Goal: Task Accomplishment & Management: Manage account settings

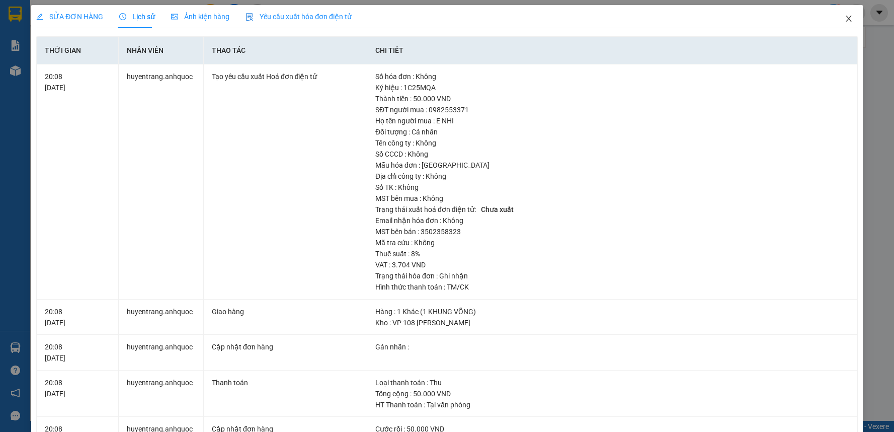
click at [845, 16] on icon "close" at bounding box center [849, 19] width 8 height 8
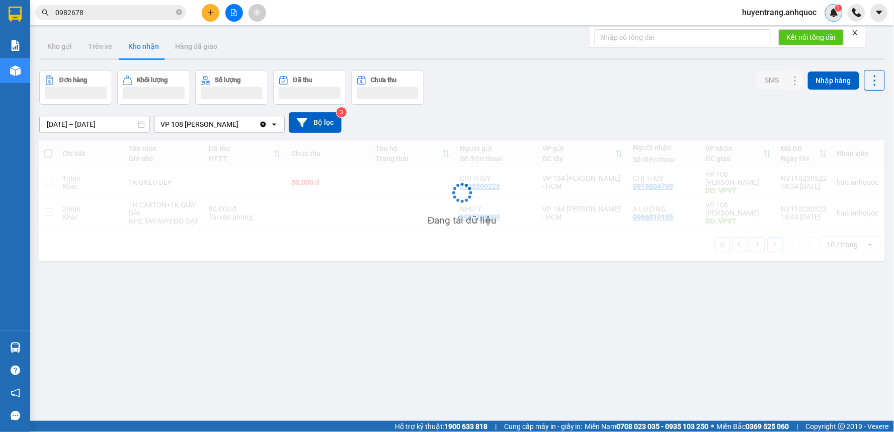
click at [841, 14] on div "1" at bounding box center [834, 13] width 18 height 18
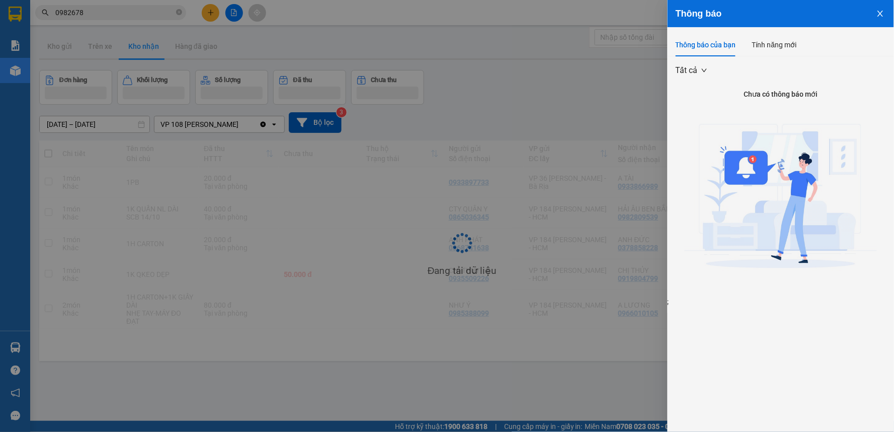
click at [884, 14] on icon "close" at bounding box center [881, 14] width 8 height 8
click at [884, 15] on icon "close" at bounding box center [881, 14] width 8 height 8
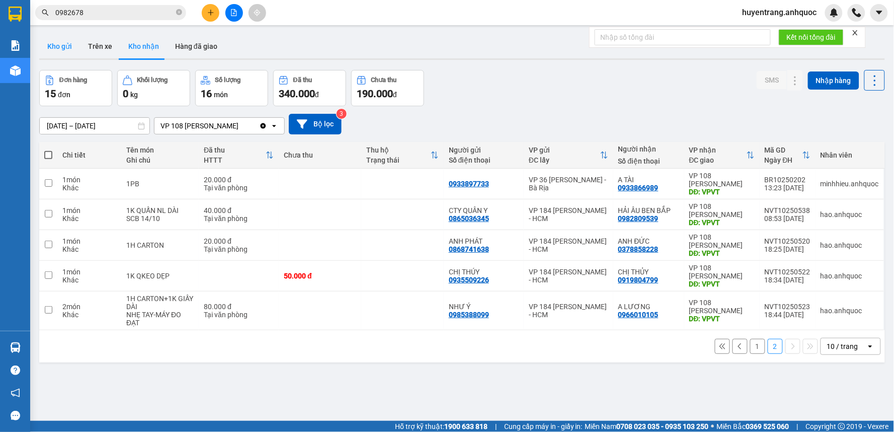
click at [57, 49] on button "Kho gửi" at bounding box center [59, 46] width 41 height 24
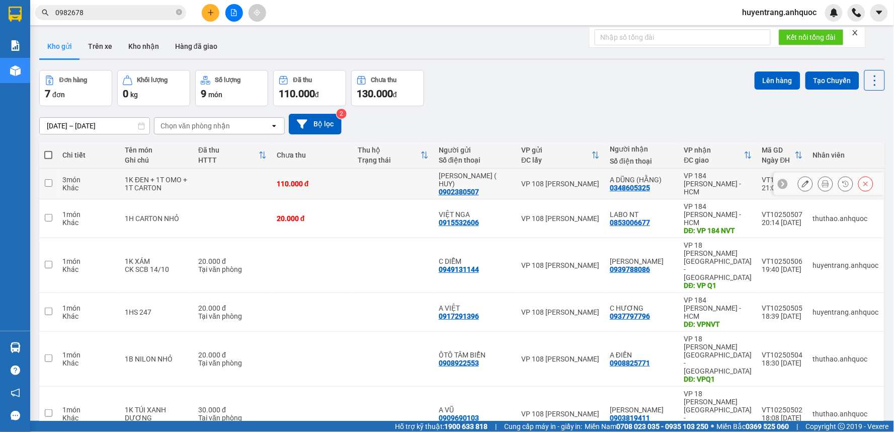
click at [802, 182] on icon at bounding box center [805, 183] width 7 height 7
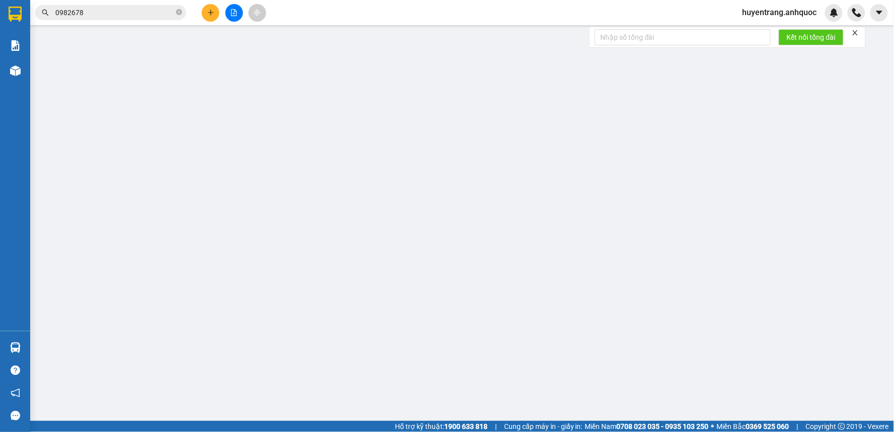
type input "0902380507"
type input "C HẰNG ( HUY)"
type input "0348605325"
type input "A DŨNG (HẰNG)"
type input "110.000"
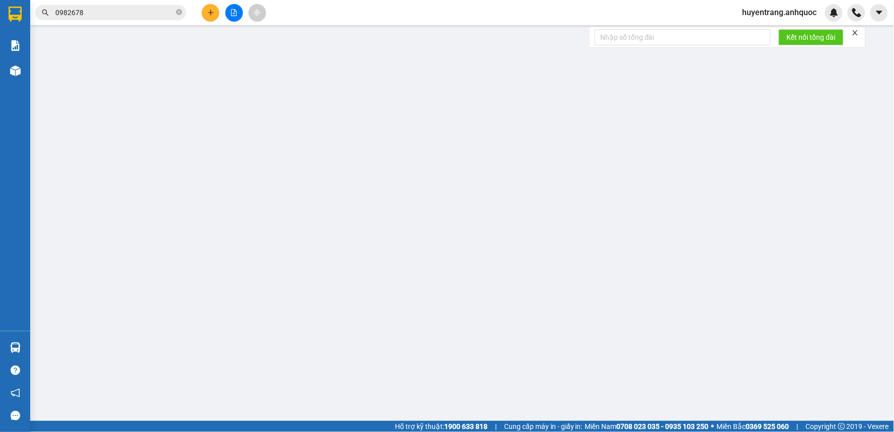
type input "110.000"
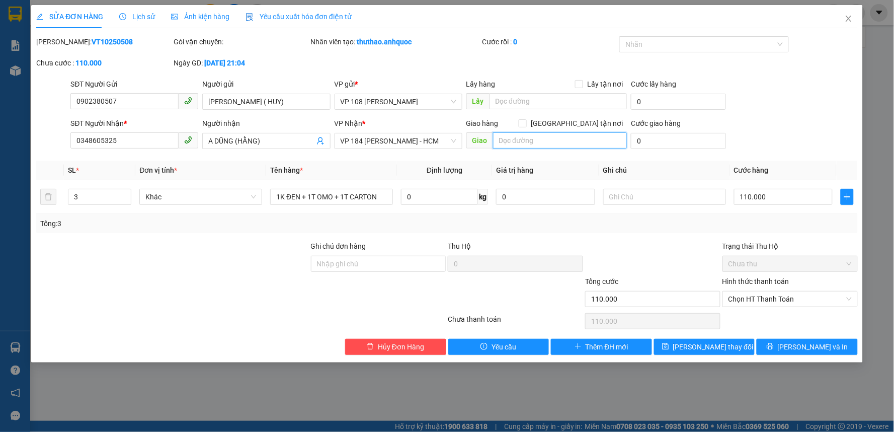
click at [520, 133] on input "text" at bounding box center [560, 140] width 134 height 16
type input "VP184"
click at [703, 346] on span "Lưu thay đổi" at bounding box center [713, 346] width 81 height 11
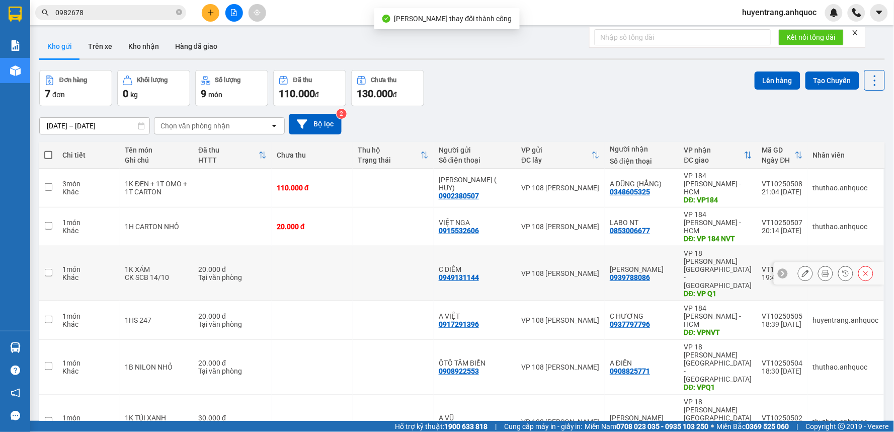
click at [625, 273] on div "0939788086" at bounding box center [630, 277] width 40 height 8
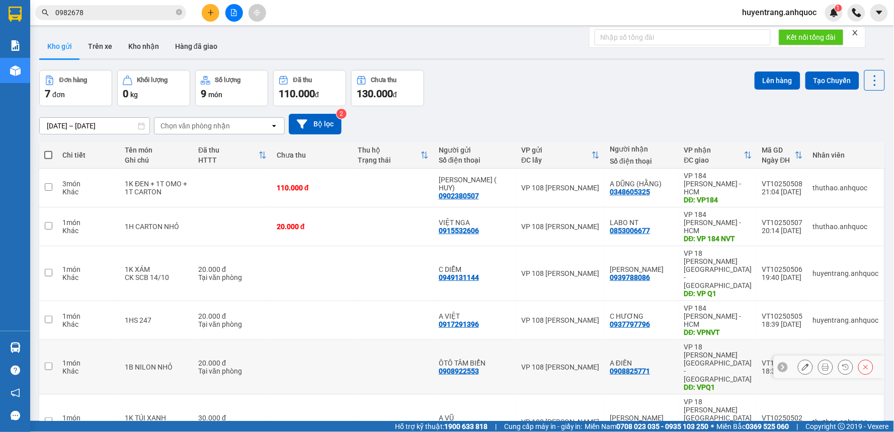
click at [643, 359] on div "A ĐIỀN" at bounding box center [642, 363] width 64 height 8
checkbox input "true"
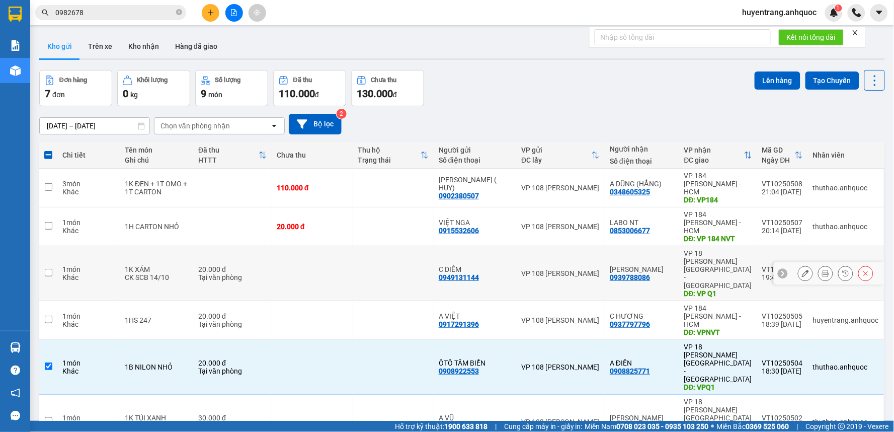
click at [602, 248] on td "VP 108 Lê Hồng Phong - Vũng Tàu" at bounding box center [560, 273] width 89 height 55
checkbox input "true"
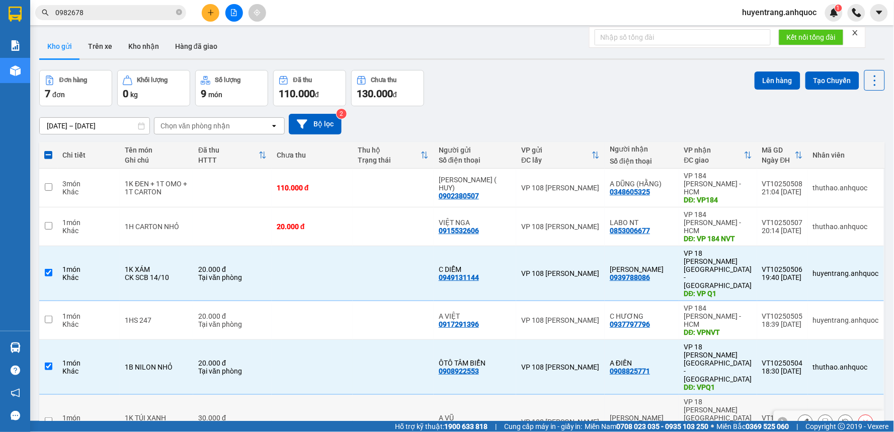
click at [616, 395] on td "ANH SƠN 0903819411" at bounding box center [642, 422] width 74 height 55
checkbox input "true"
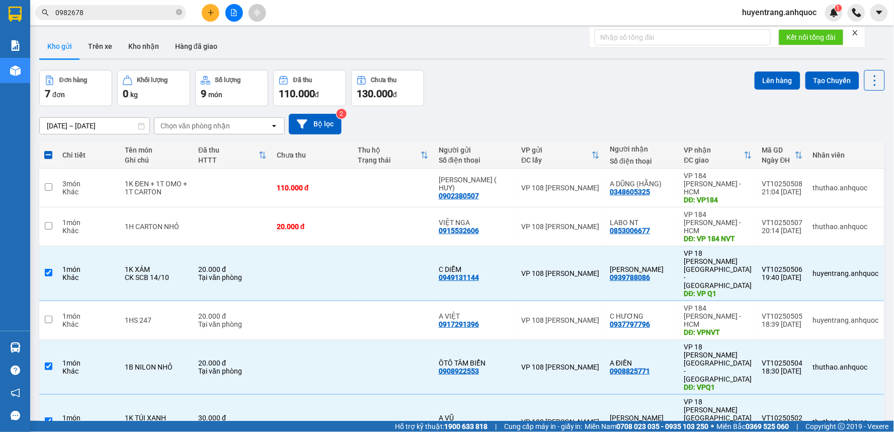
checkbox input "true"
click at [765, 82] on button "Lên hàng" at bounding box center [778, 80] width 46 height 18
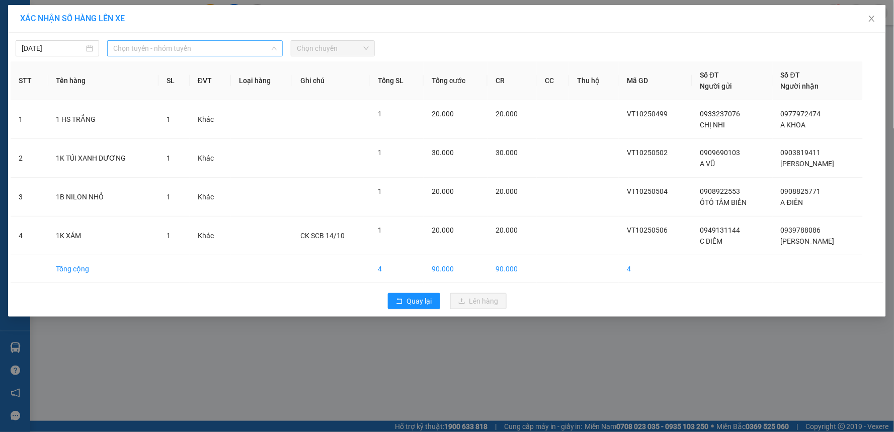
click at [162, 44] on span "Chọn tuyến - nhóm tuyến" at bounding box center [195, 48] width 164 height 15
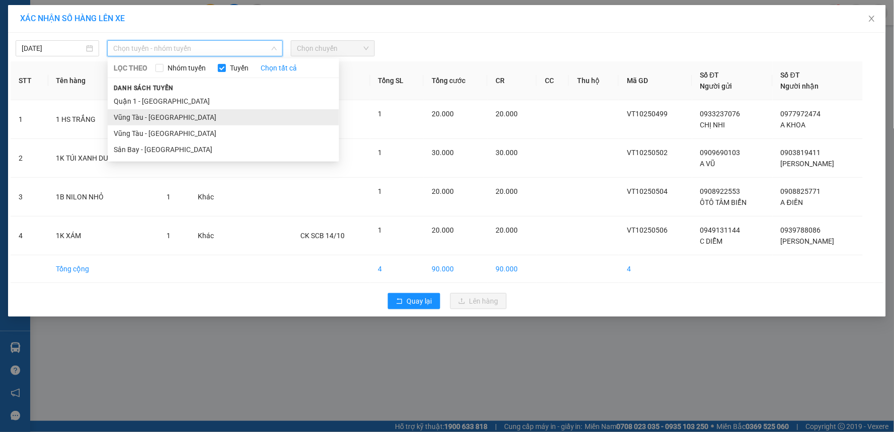
drag, startPoint x: 149, startPoint y: 117, endPoint x: 138, endPoint y: 105, distance: 16.8
click at [149, 116] on li "Vũng Tàu - Quận 1" at bounding box center [223, 117] width 231 height 16
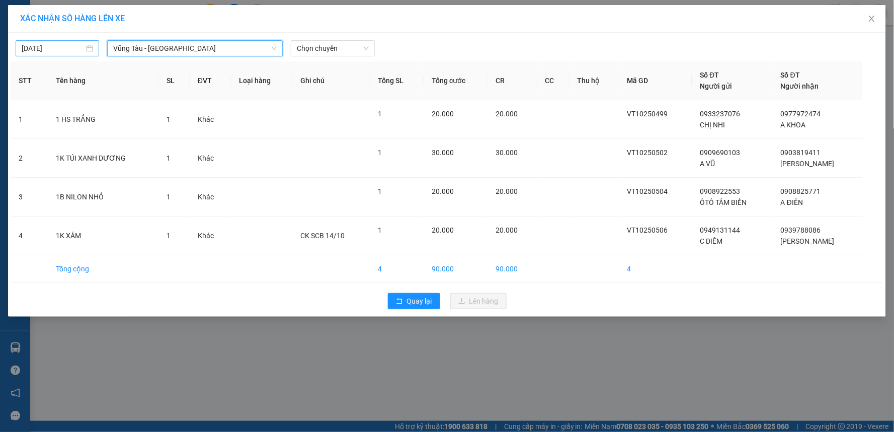
click at [68, 41] on div "14/10/2025" at bounding box center [58, 48] width 84 height 16
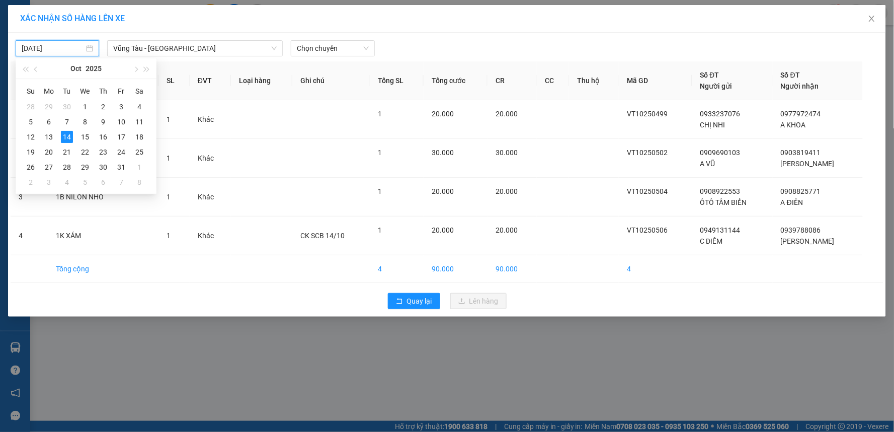
click at [69, 45] on input "14/10/2025" at bounding box center [53, 48] width 62 height 11
click at [87, 142] on div "15" at bounding box center [85, 137] width 12 height 12
type input "15/10/2025"
click at [313, 54] on span "Chọn chuyến" at bounding box center [332, 48] width 71 height 15
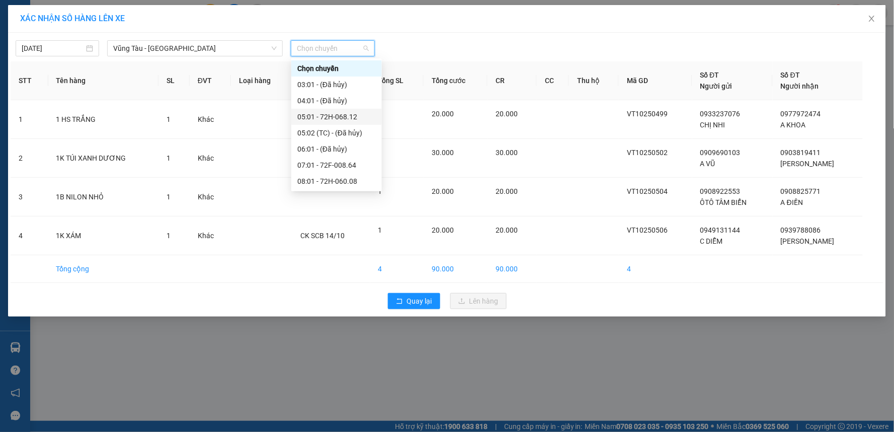
click at [326, 118] on div "05:01 - 72H-068.12" at bounding box center [336, 116] width 79 height 11
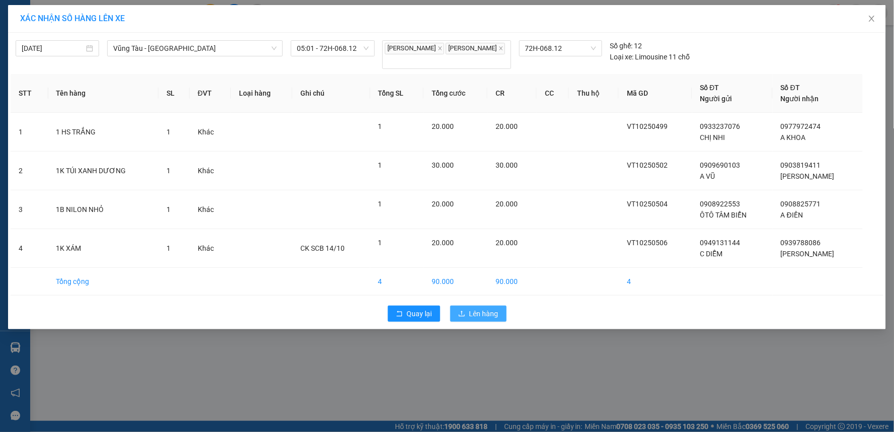
click at [489, 319] on span "Lên hàng" at bounding box center [484, 313] width 29 height 11
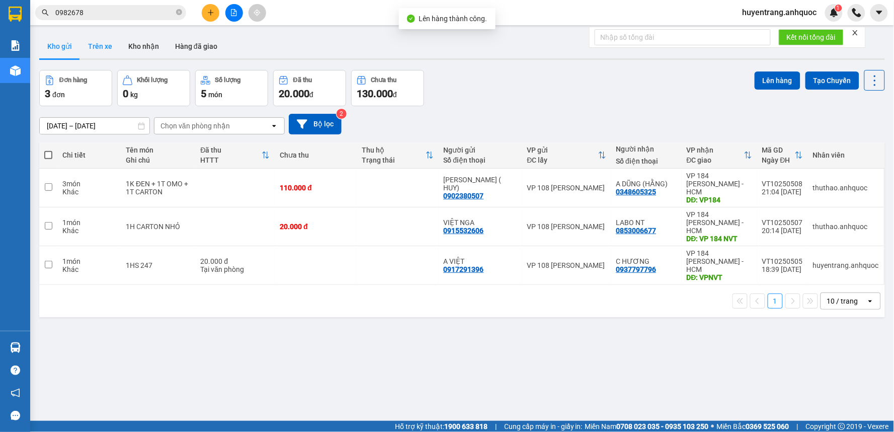
click at [91, 49] on button "Trên xe" at bounding box center [100, 46] width 40 height 24
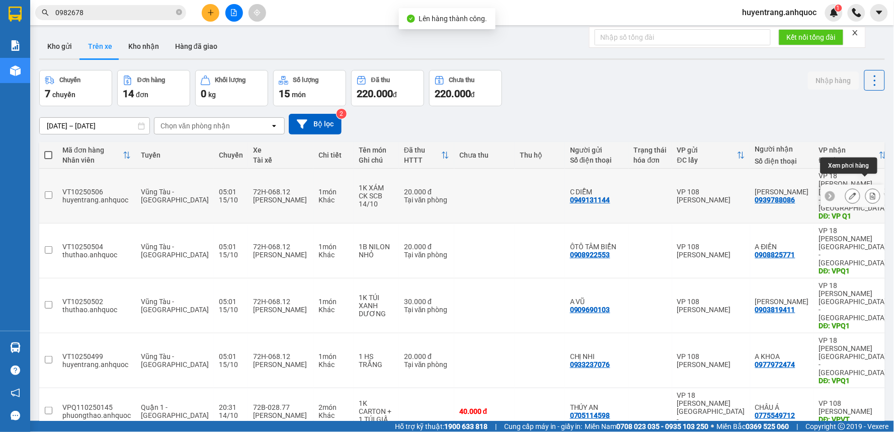
click at [869, 187] on button at bounding box center [873, 196] width 14 height 18
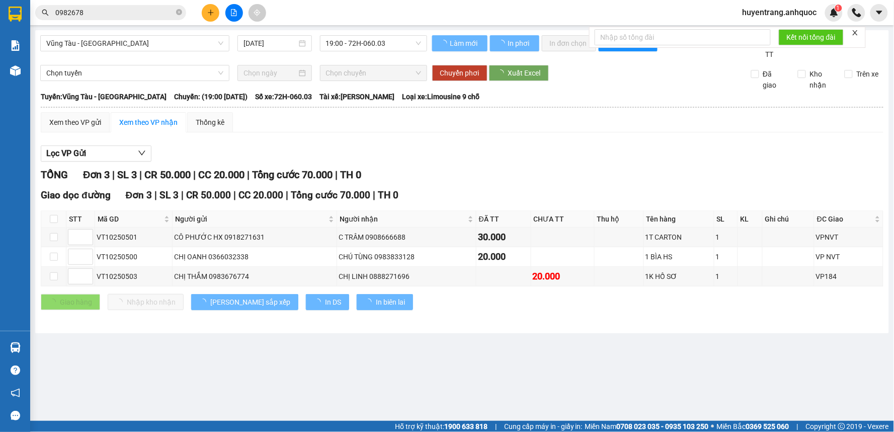
type input "15/10/2025"
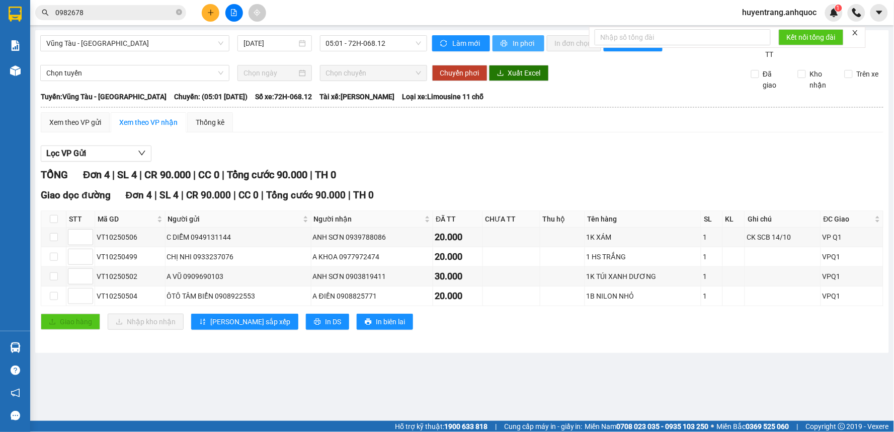
click at [516, 38] on span "In phơi" at bounding box center [524, 43] width 23 height 11
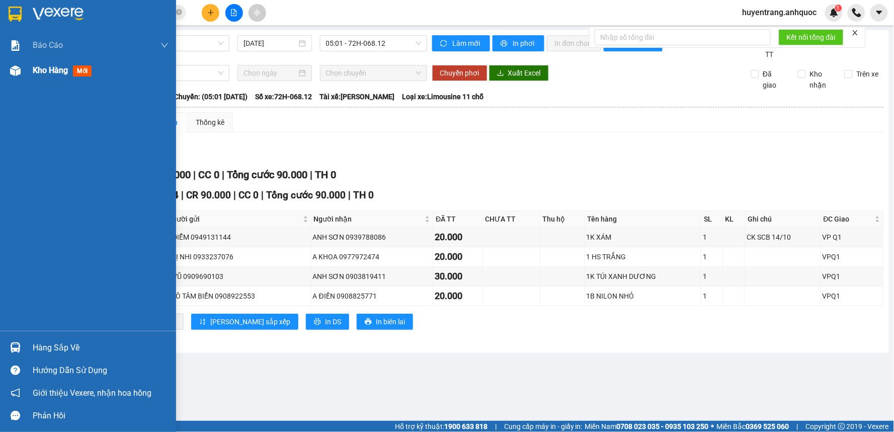
click at [58, 71] on span "Kho hàng" at bounding box center [50, 70] width 35 height 10
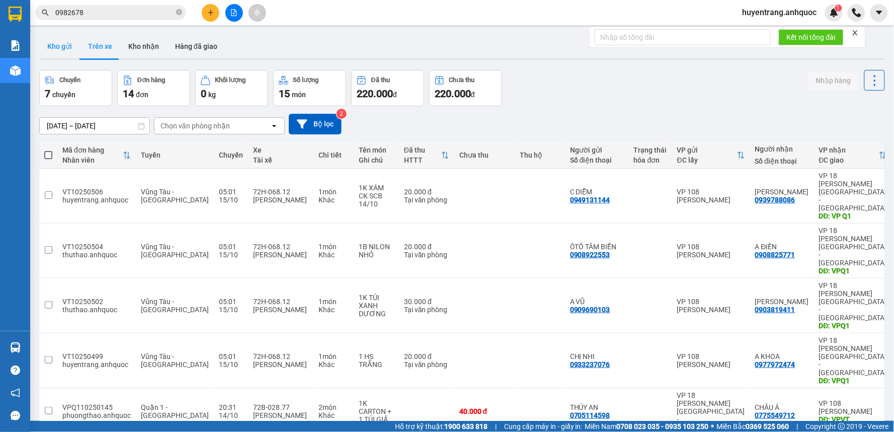
click at [49, 43] on button "Kho gửi" at bounding box center [59, 46] width 41 height 24
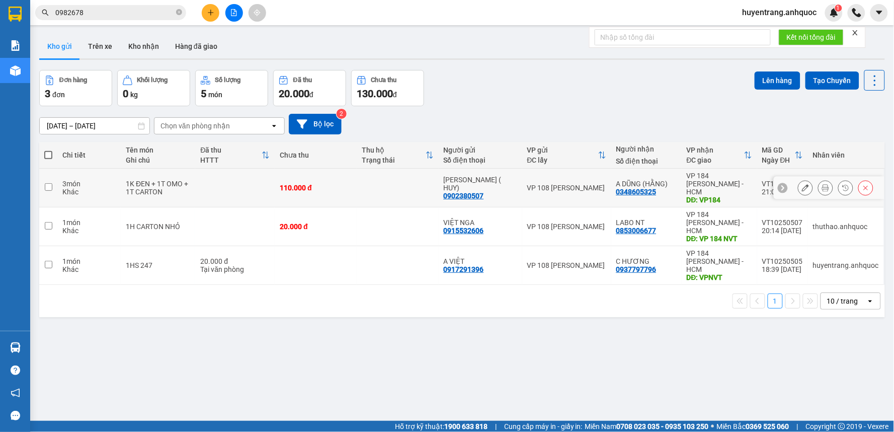
click at [335, 172] on td "110.000 đ" at bounding box center [316, 188] width 82 height 39
checkbox input "true"
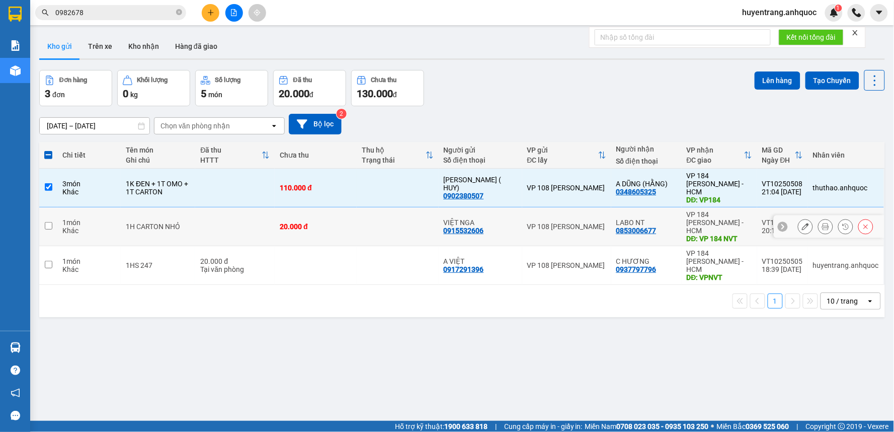
click at [357, 214] on td at bounding box center [398, 226] width 82 height 39
checkbox input "true"
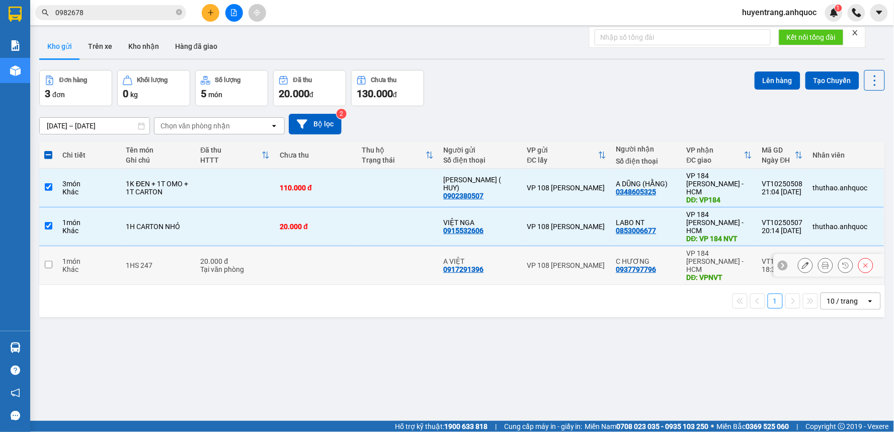
click at [370, 247] on td at bounding box center [398, 265] width 82 height 39
checkbox input "true"
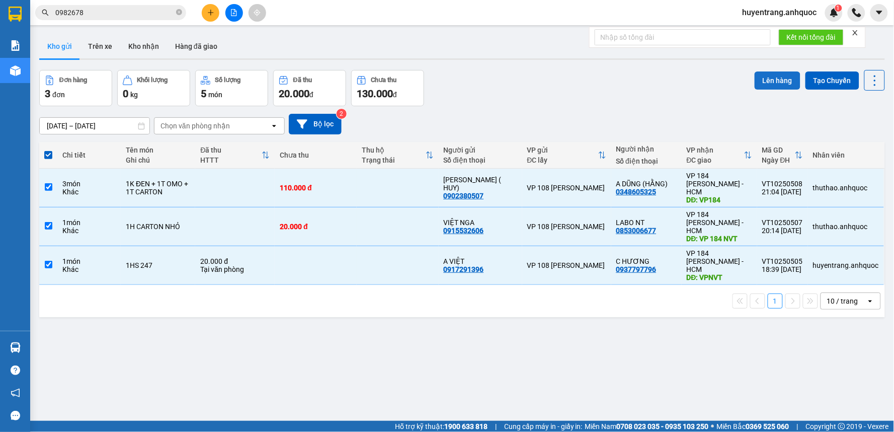
click at [776, 77] on button "Lên hàng" at bounding box center [778, 80] width 46 height 18
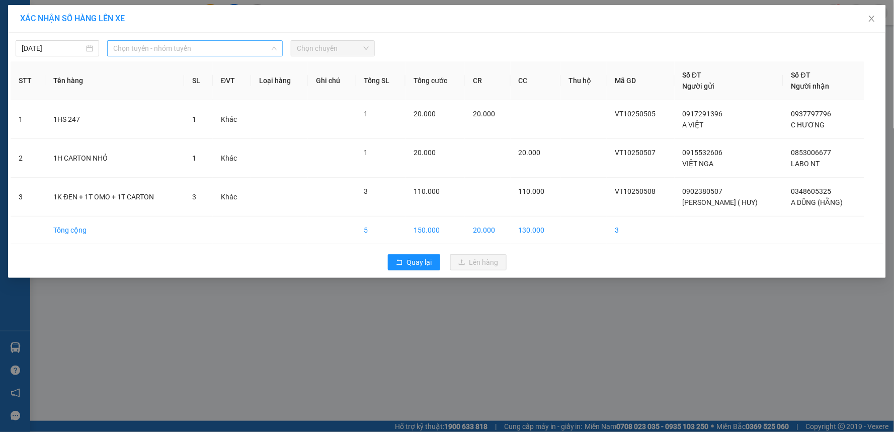
click at [201, 45] on span "Chọn tuyến - nhóm tuyến" at bounding box center [195, 48] width 164 height 15
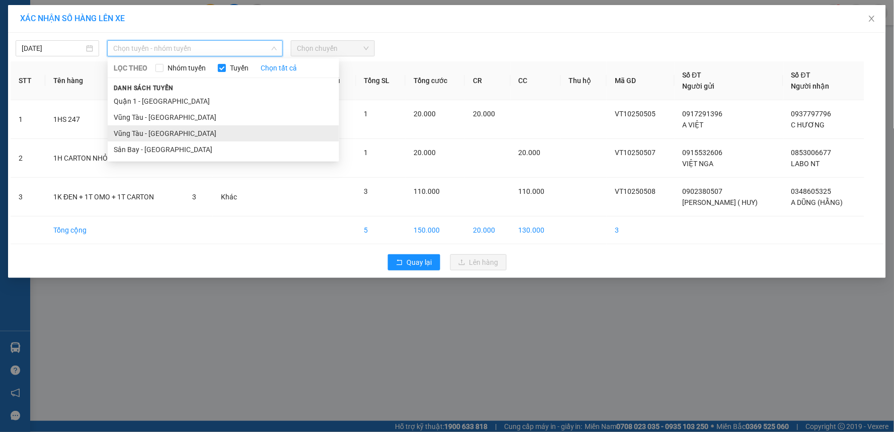
click at [175, 131] on li "Vũng Tàu - Sân Bay" at bounding box center [223, 133] width 231 height 16
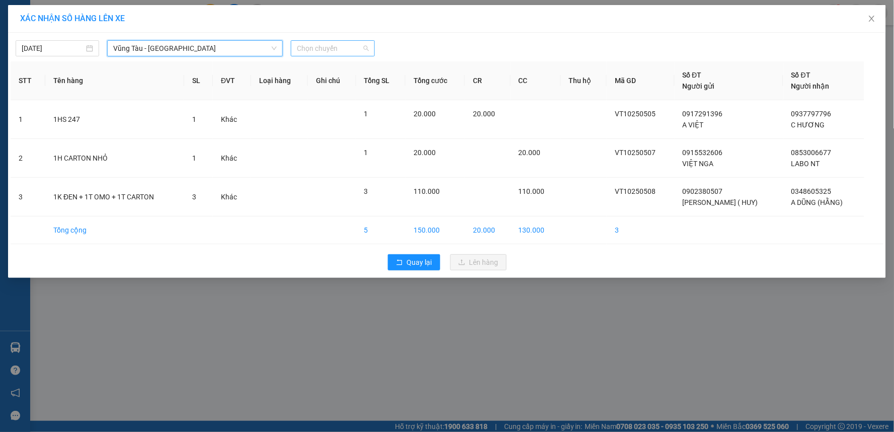
click at [313, 43] on span "Chọn chuyến" at bounding box center [332, 48] width 71 height 15
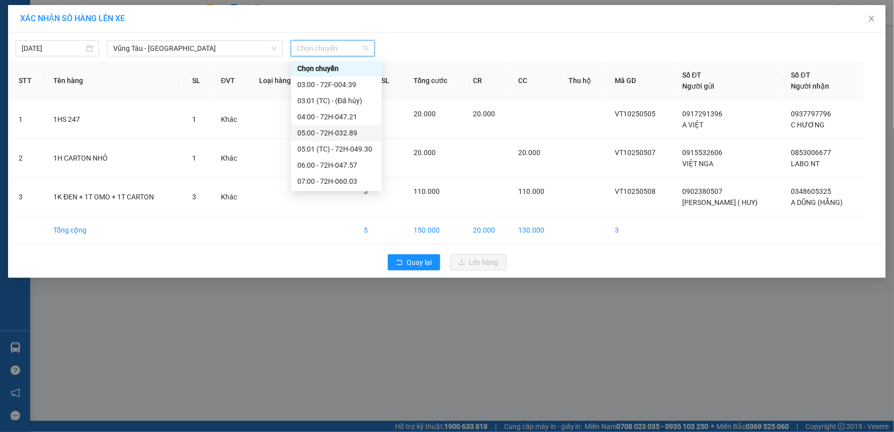
click at [336, 137] on div "05:00 - 72H-032.89" at bounding box center [336, 132] width 79 height 11
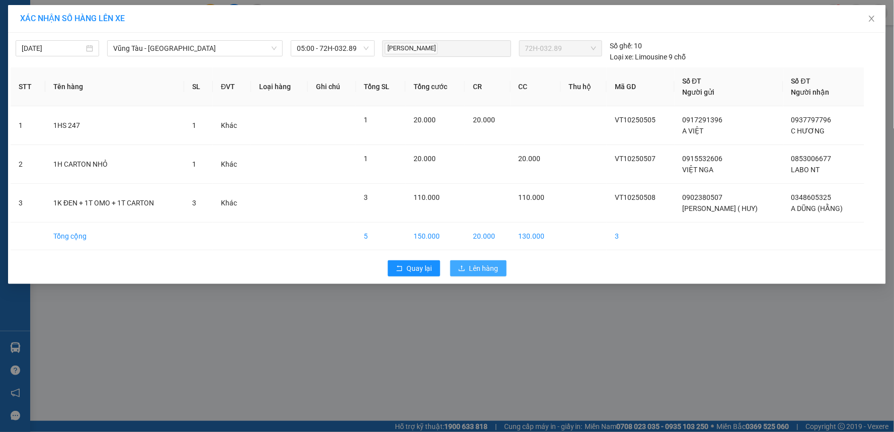
click at [487, 268] on span "Lên hàng" at bounding box center [484, 268] width 29 height 11
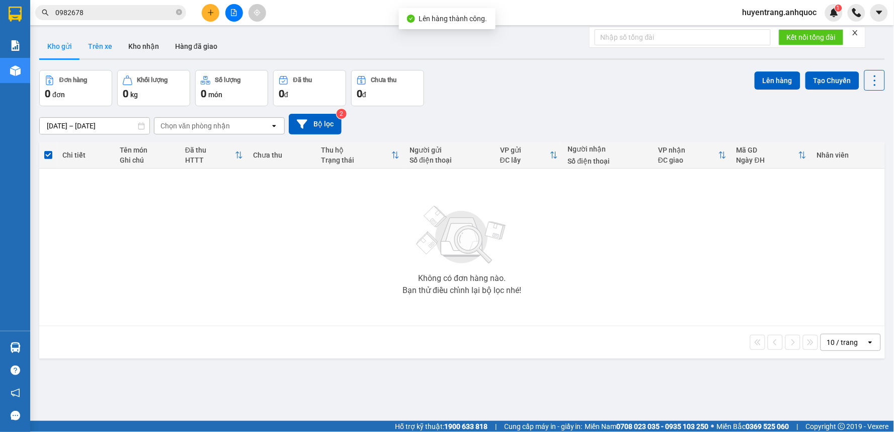
click at [103, 53] on button "Trên xe" at bounding box center [100, 46] width 40 height 24
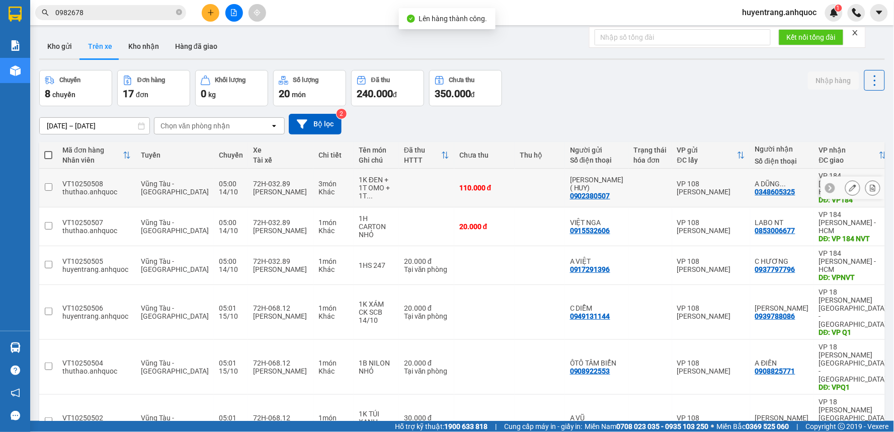
click at [866, 184] on div at bounding box center [873, 187] width 15 height 15
click at [871, 184] on icon at bounding box center [874, 187] width 6 height 7
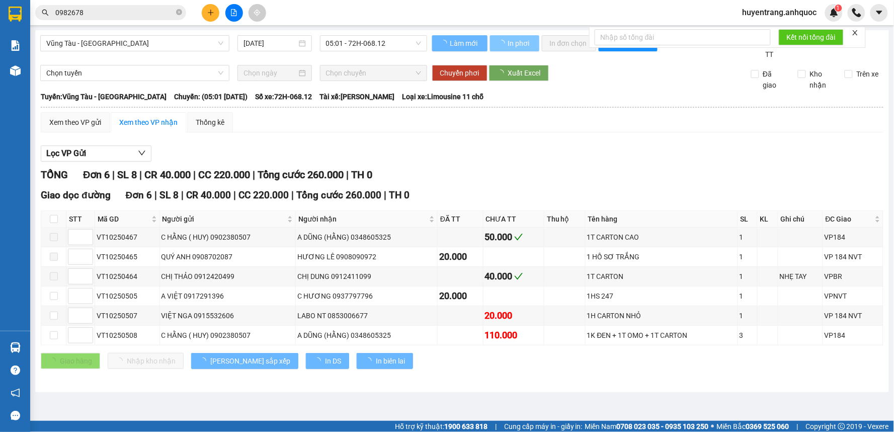
type input "14/10/2025"
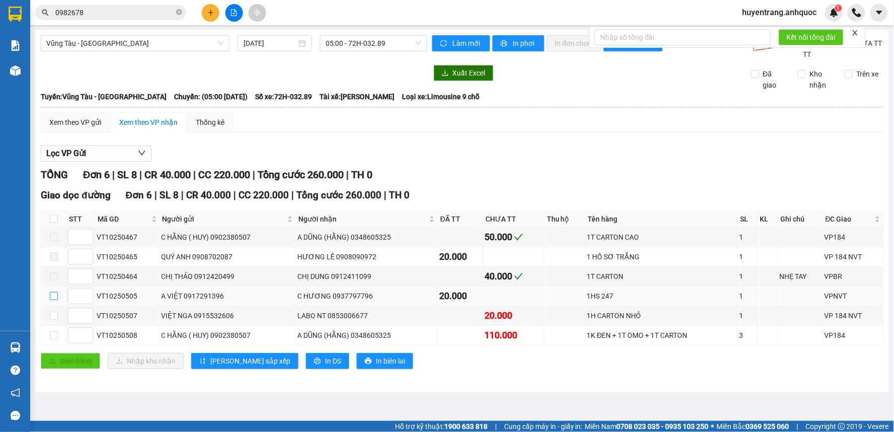
click at [54, 294] on input "checkbox" at bounding box center [54, 296] width 8 height 8
checkbox input "true"
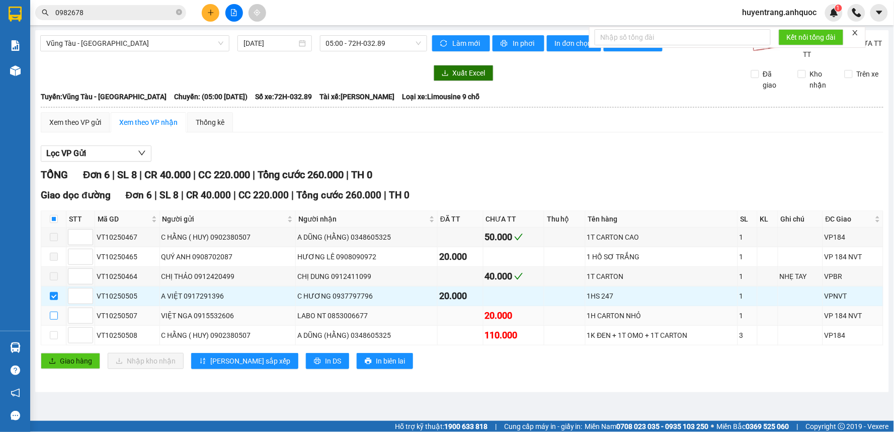
click at [53, 318] on input "checkbox" at bounding box center [54, 315] width 8 height 8
checkbox input "true"
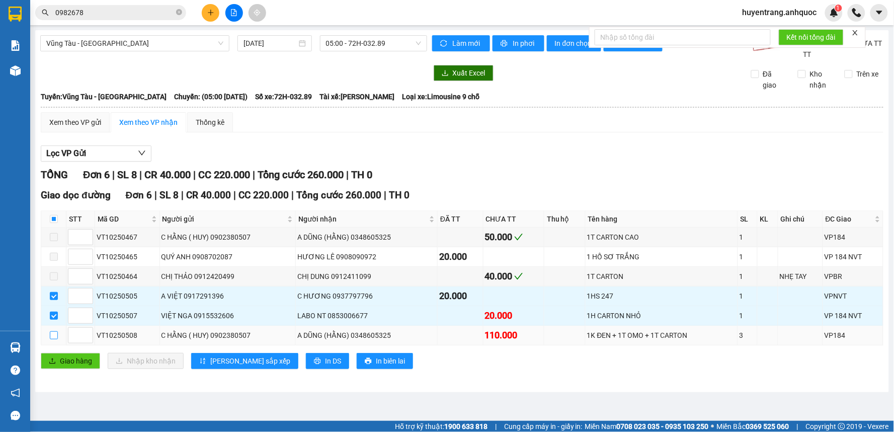
click at [52, 336] on input "checkbox" at bounding box center [54, 335] width 8 height 8
checkbox input "true"
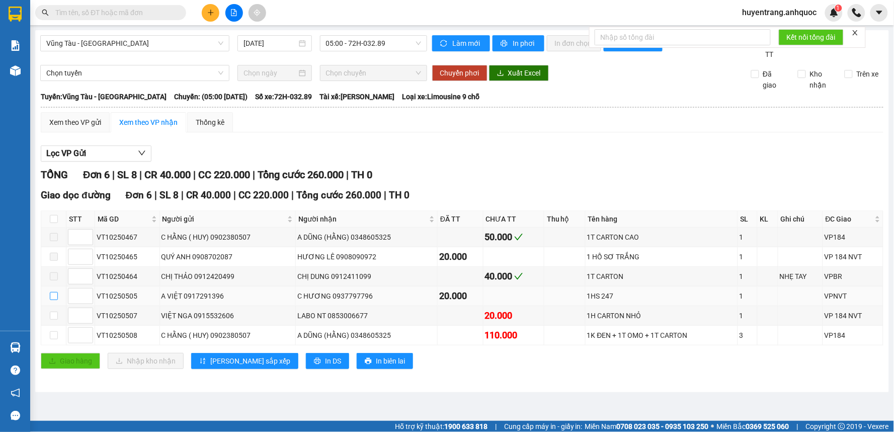
click at [55, 298] on input "checkbox" at bounding box center [54, 296] width 8 height 8
checkbox input "true"
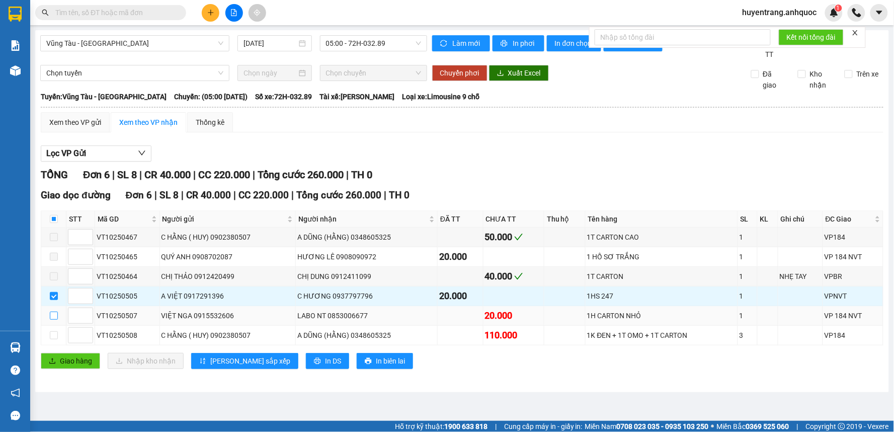
click at [56, 321] on label at bounding box center [54, 315] width 8 height 11
click at [56, 320] on input "checkbox" at bounding box center [54, 315] width 8 height 8
checkbox input "true"
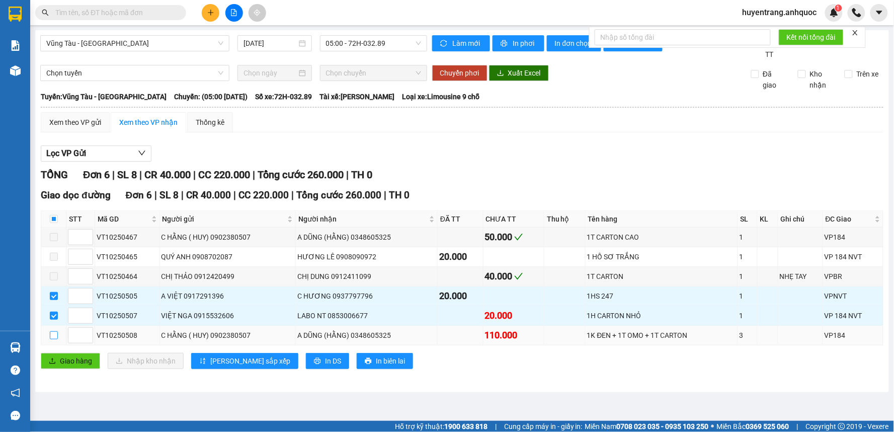
click at [56, 339] on input "checkbox" at bounding box center [54, 335] width 8 height 8
checkbox input "true"
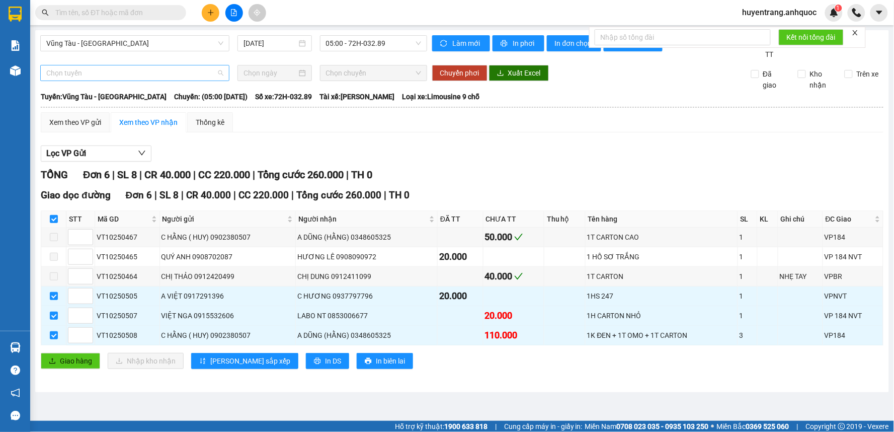
click at [171, 71] on span "Chọn tuyến" at bounding box center [134, 72] width 177 height 15
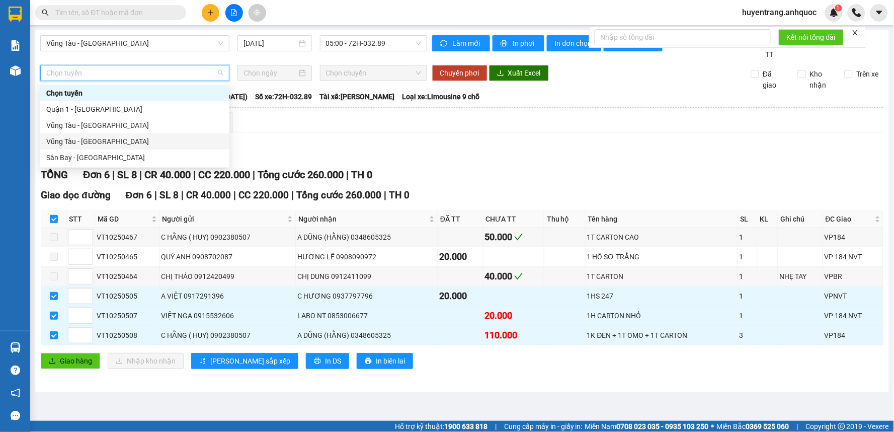
drag, startPoint x: 109, startPoint y: 139, endPoint x: 260, endPoint y: 77, distance: 162.5
click at [109, 136] on div "Vũng Tàu - Sân Bay" at bounding box center [134, 141] width 177 height 11
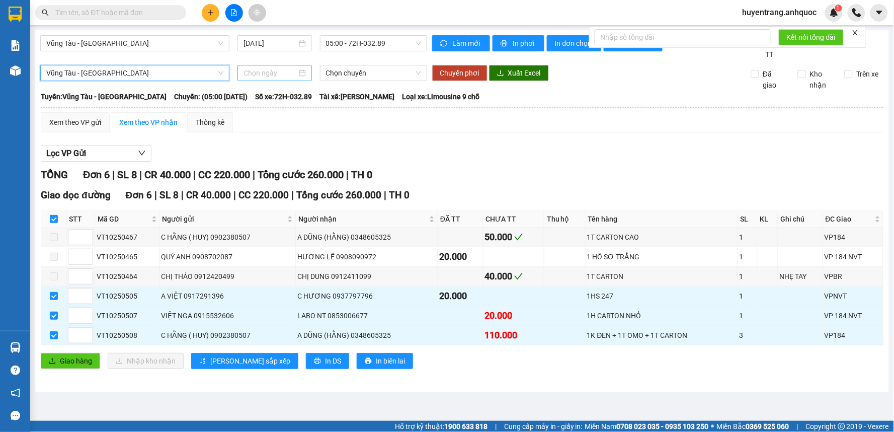
click at [282, 69] on input at bounding box center [270, 72] width 53 height 11
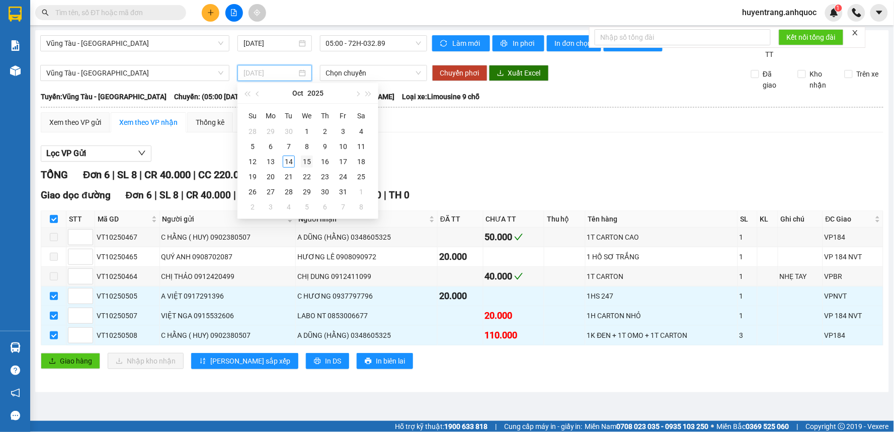
type input "15/10/2025"
drag, startPoint x: 304, startPoint y: 160, endPoint x: 321, endPoint y: 133, distance: 31.6
click at [305, 160] on div "15" at bounding box center [307, 161] width 12 height 12
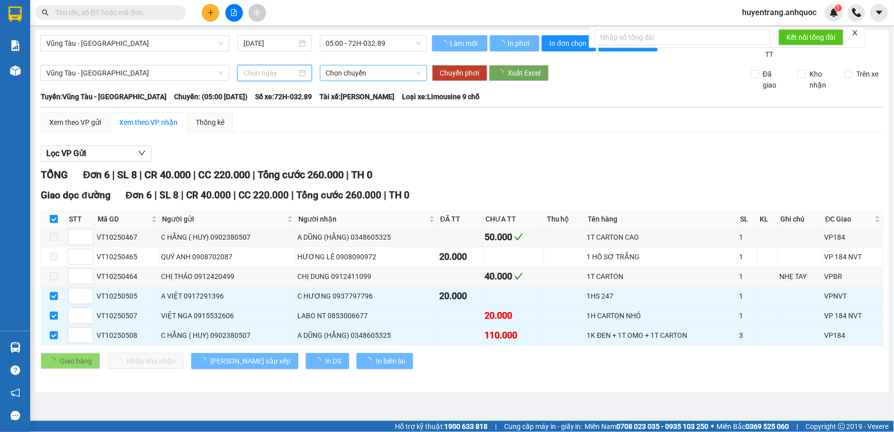
type input "15/10/2025"
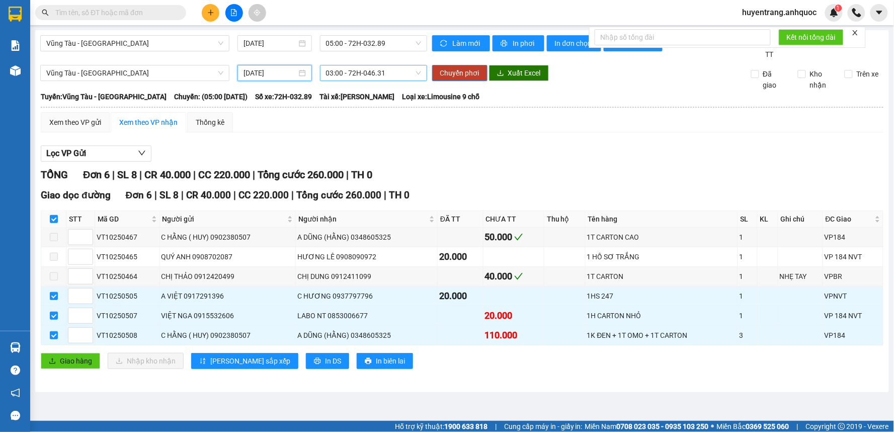
click at [345, 77] on span "03:00 - 72H-046.31" at bounding box center [373, 72] width 95 height 15
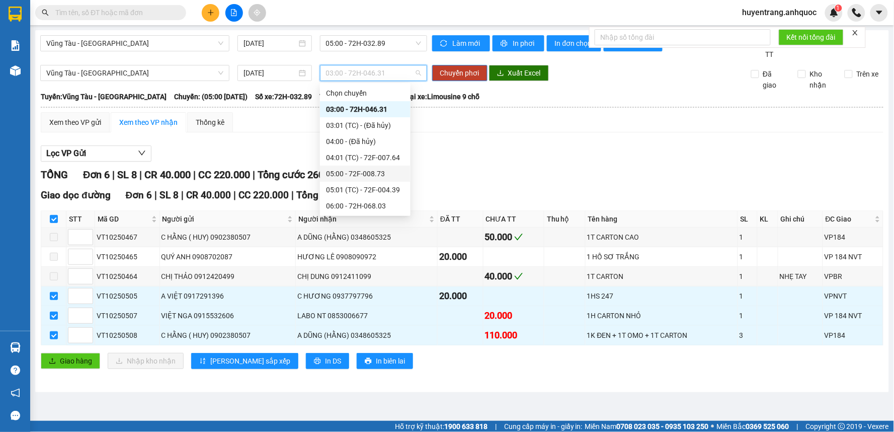
click at [368, 170] on div "05:00 - 72F-008.73" at bounding box center [365, 173] width 79 height 11
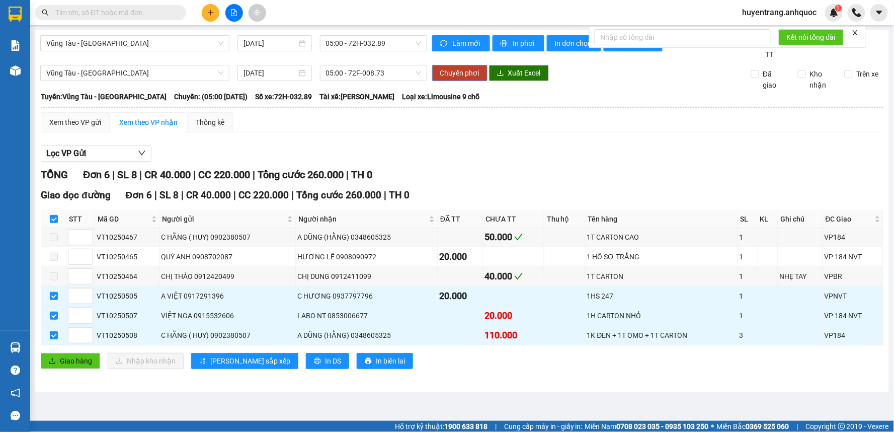
click at [467, 71] on span "Chuyển phơi" at bounding box center [459, 72] width 39 height 11
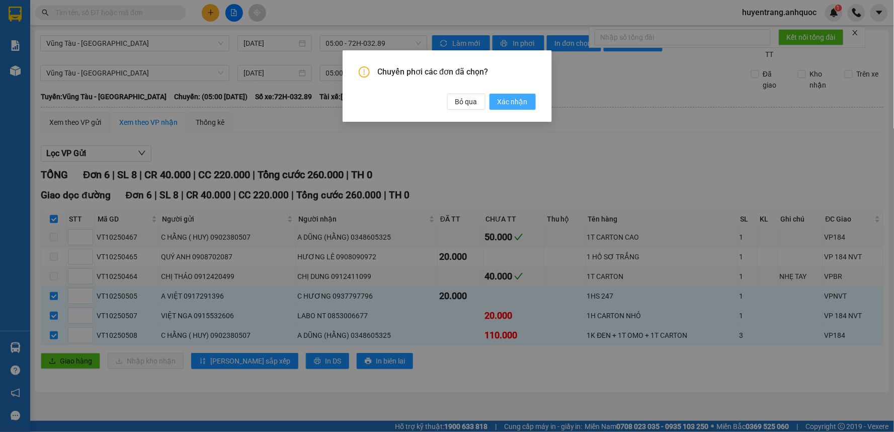
click at [512, 102] on span "Xác nhận" at bounding box center [513, 101] width 30 height 11
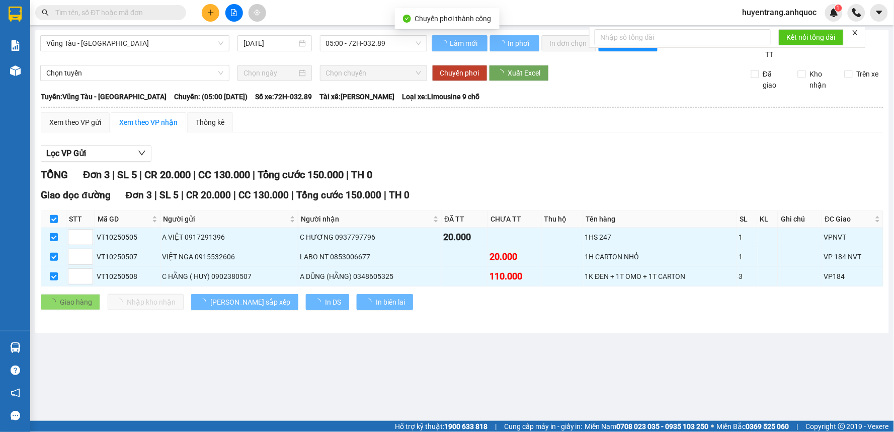
type input "15/10/2025"
checkbox input "false"
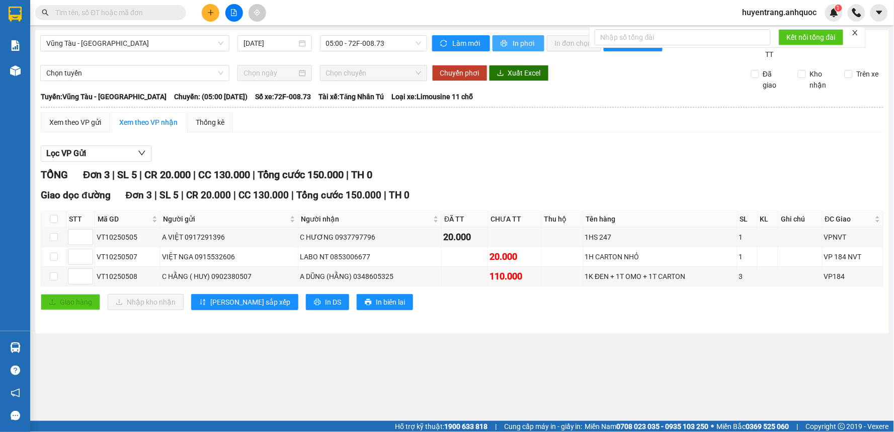
click at [530, 41] on span "In phơi" at bounding box center [524, 43] width 23 height 11
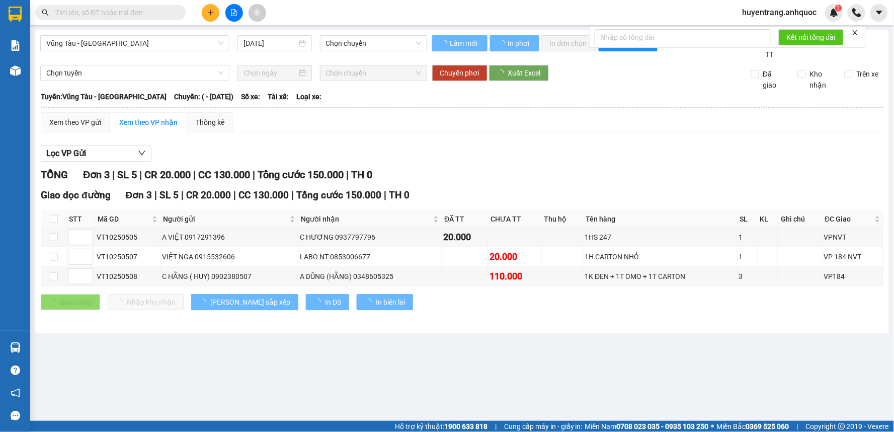
type input "15/10/2025"
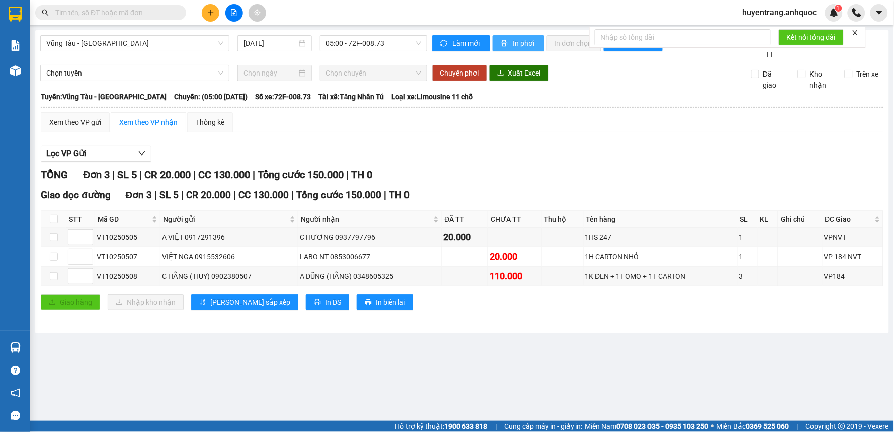
click at [522, 46] on span "In phơi" at bounding box center [524, 43] width 23 height 11
click at [509, 44] on button "In phơi" at bounding box center [519, 43] width 52 height 16
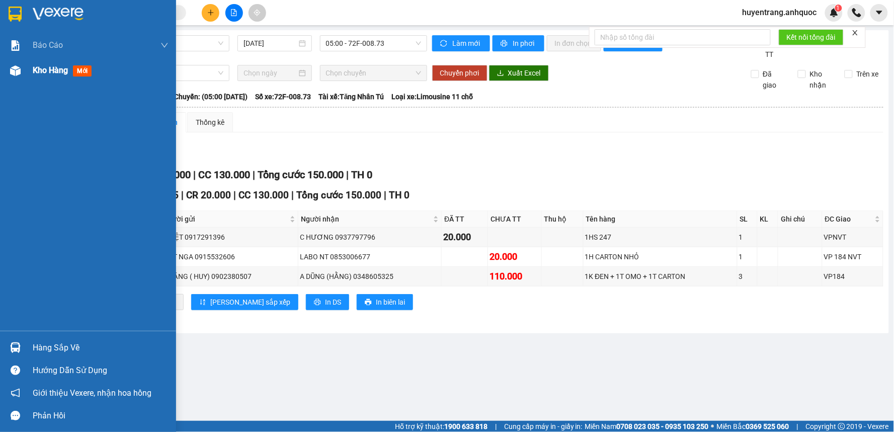
click at [42, 72] on span "Kho hàng" at bounding box center [50, 70] width 35 height 10
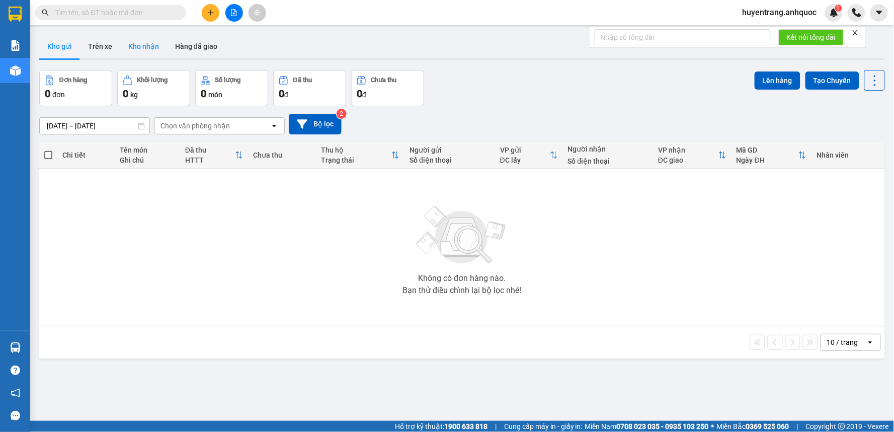
click at [148, 41] on button "Kho nhận" at bounding box center [143, 46] width 47 height 24
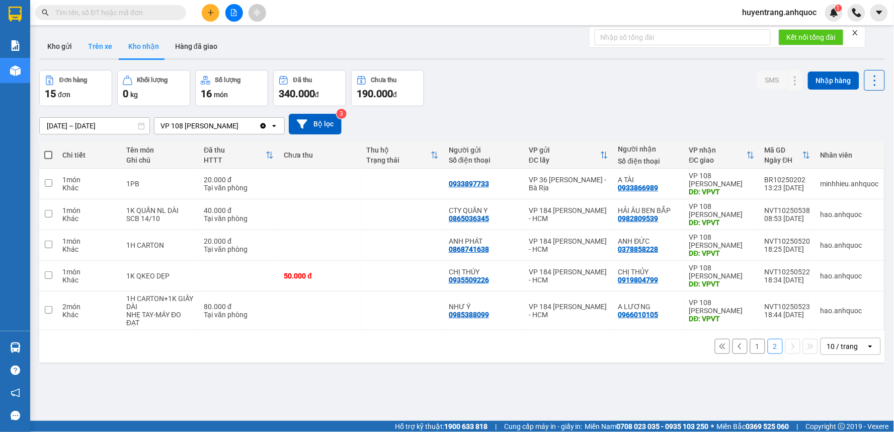
click at [101, 54] on button "Trên xe" at bounding box center [100, 46] width 40 height 24
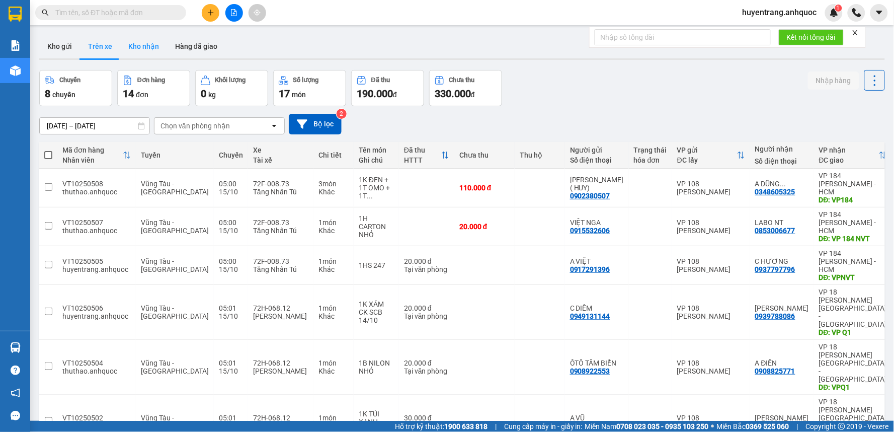
click at [147, 46] on button "Kho nhận" at bounding box center [143, 46] width 47 height 24
type input "01/10/2025 – 14/10/2025"
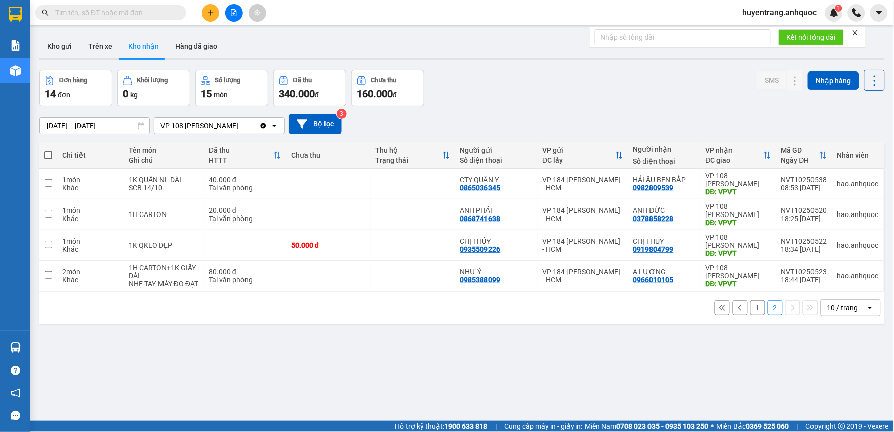
click at [752, 315] on button "1" at bounding box center [757, 307] width 15 height 15
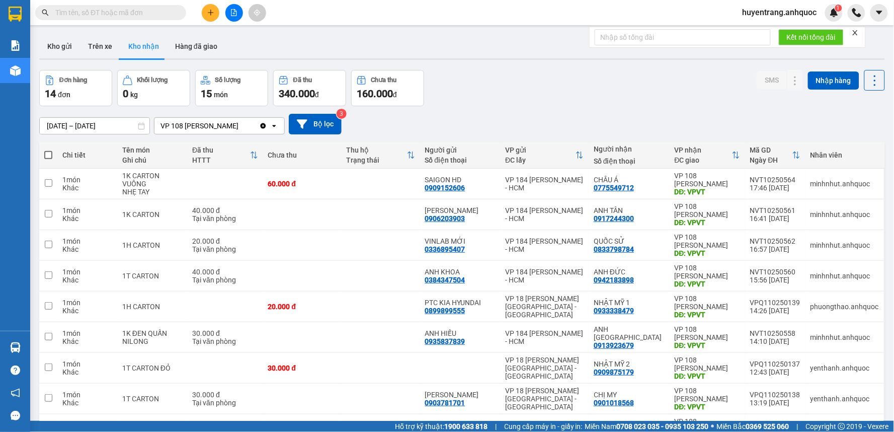
click at [752, 16] on span "huyentrang.anhquoc" at bounding box center [780, 12] width 91 height 13
click at [761, 32] on span "Đăng xuất" at bounding box center [784, 31] width 69 height 11
